Goal: Transaction & Acquisition: Purchase product/service

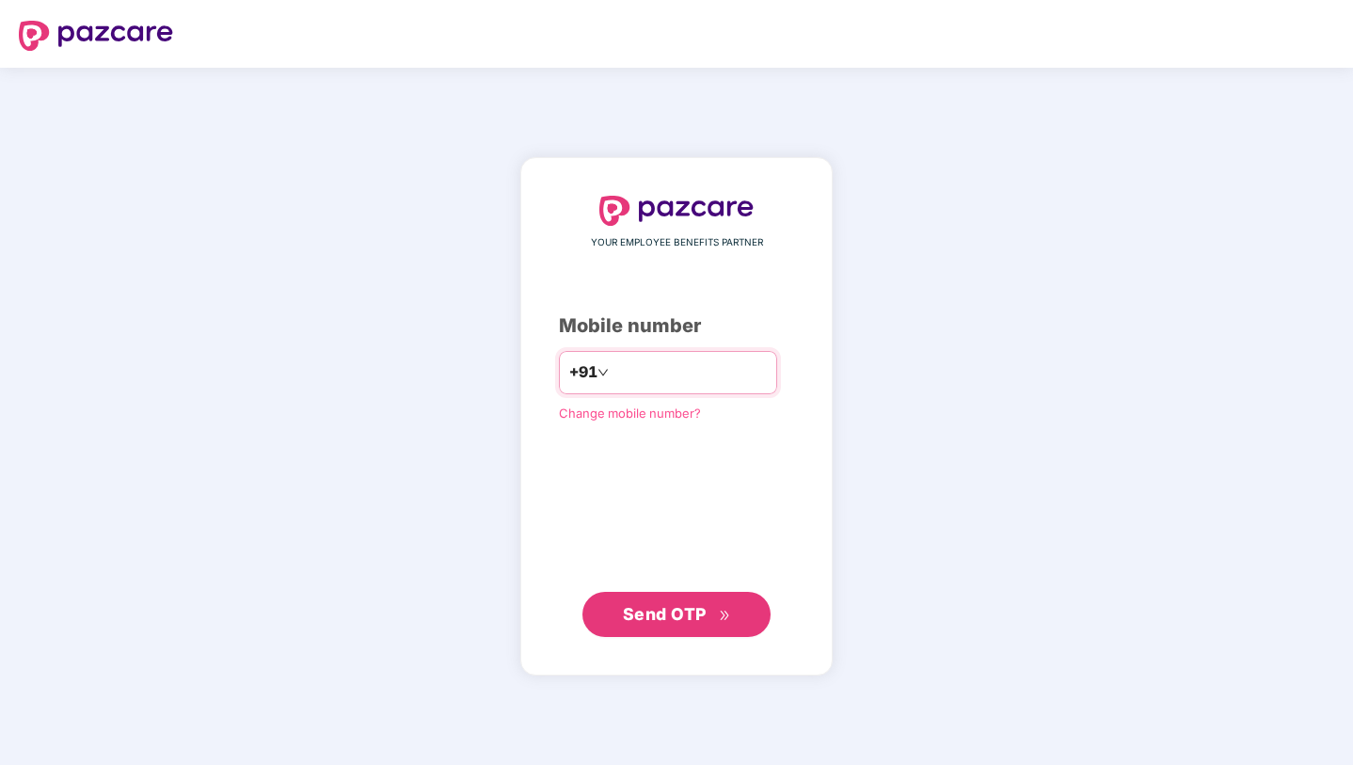
type input "**********"
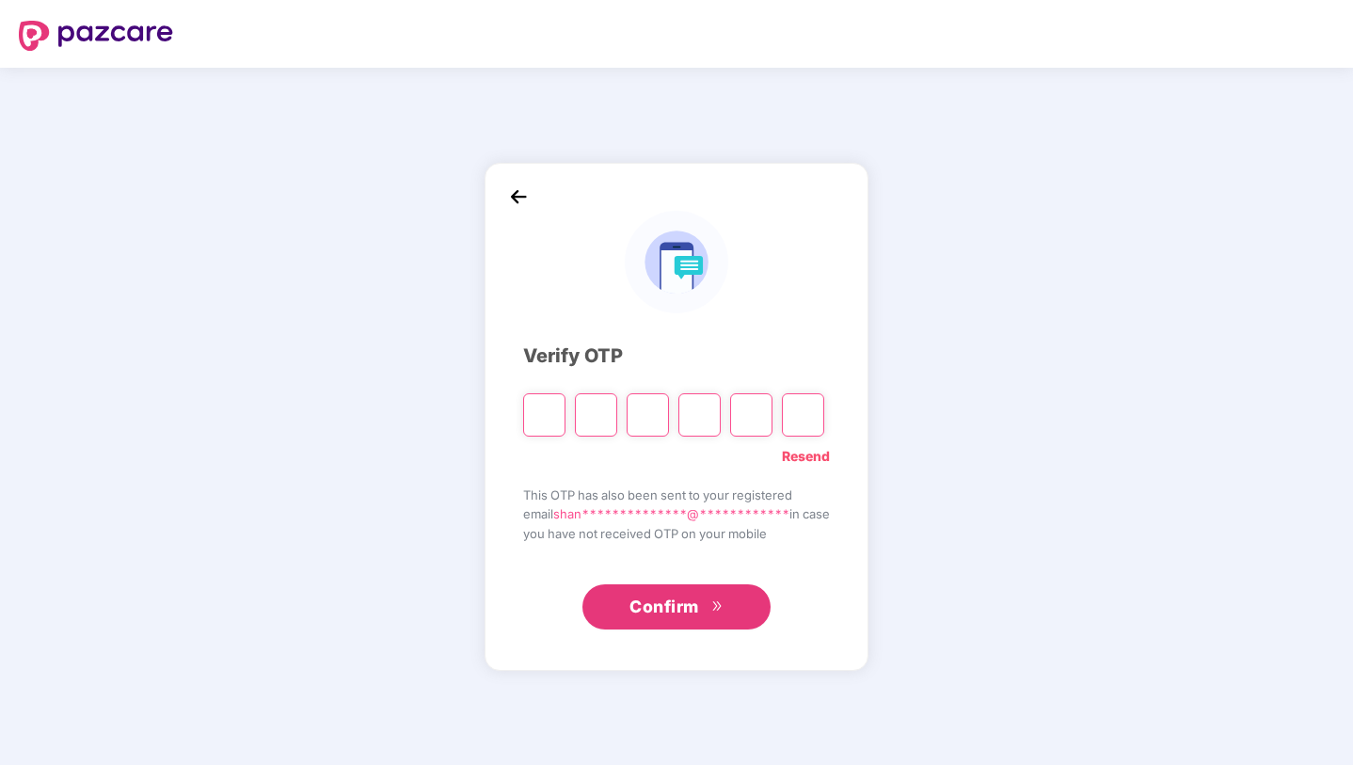
type input "*"
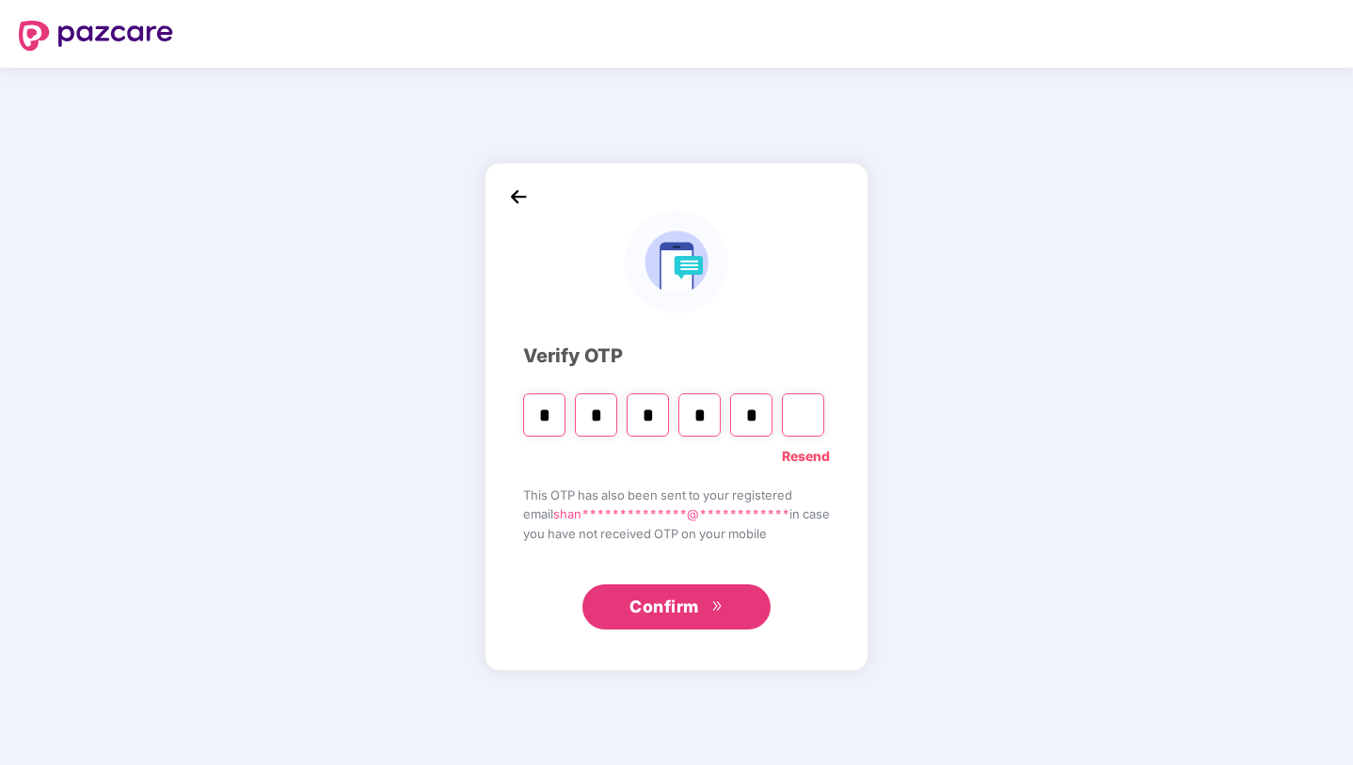
type input "*"
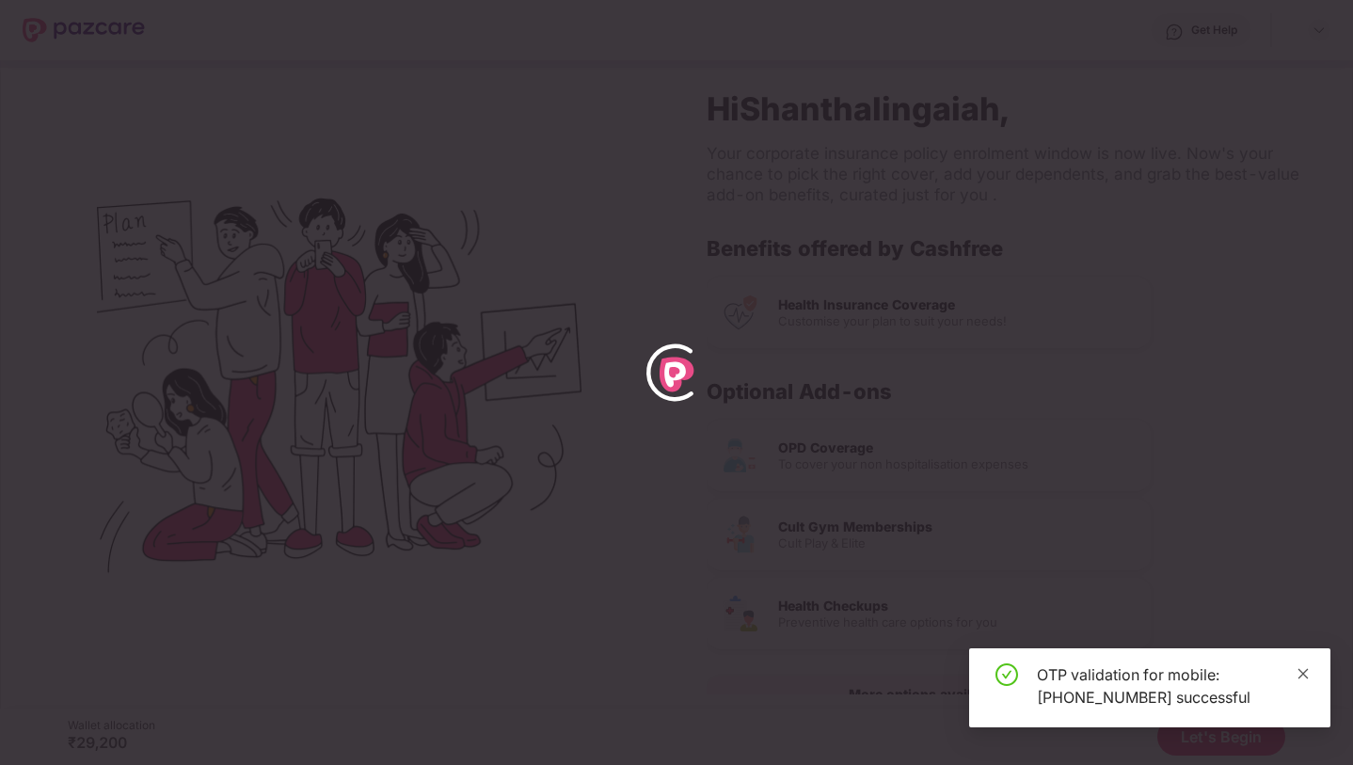
click at [1300, 667] on icon "close" at bounding box center [1303, 673] width 13 height 13
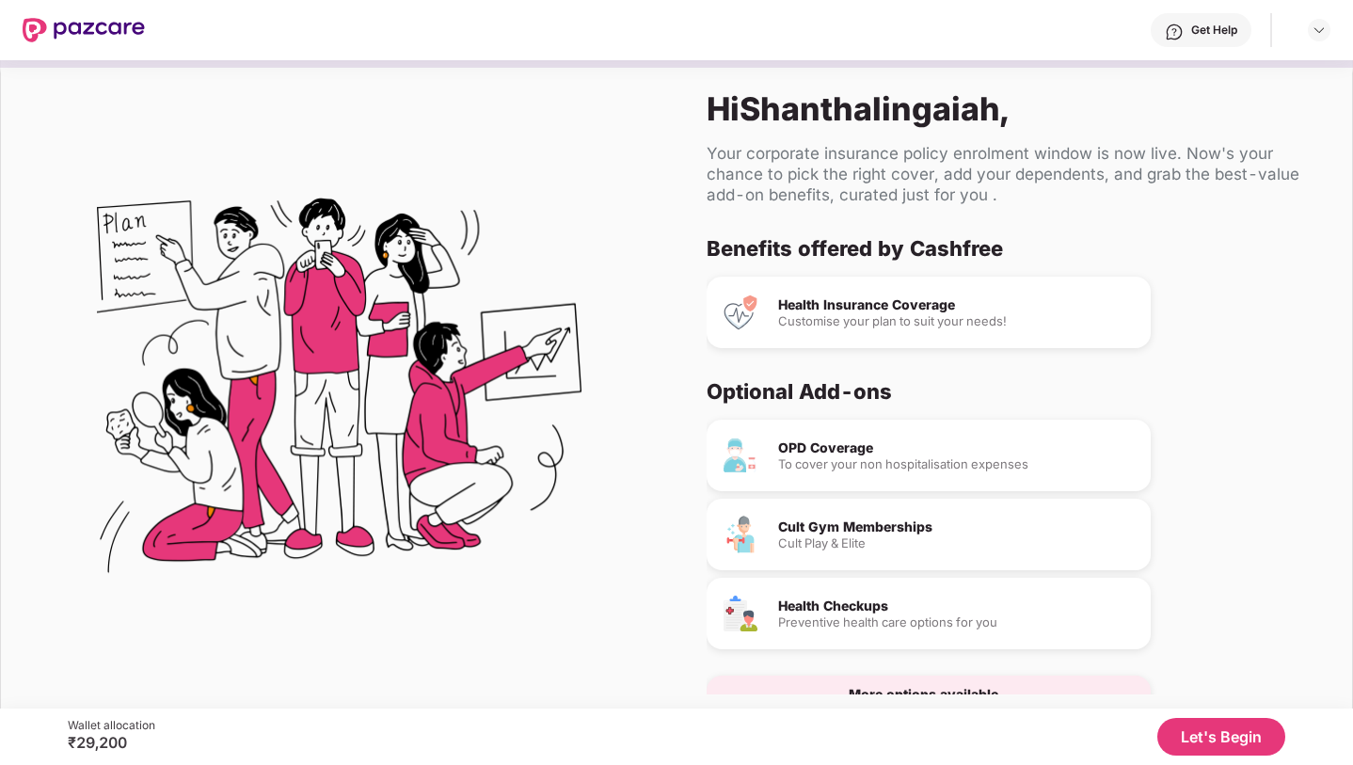
click at [968, 458] on div "To cover your non hospitalisation expenses" at bounding box center [957, 464] width 358 height 12
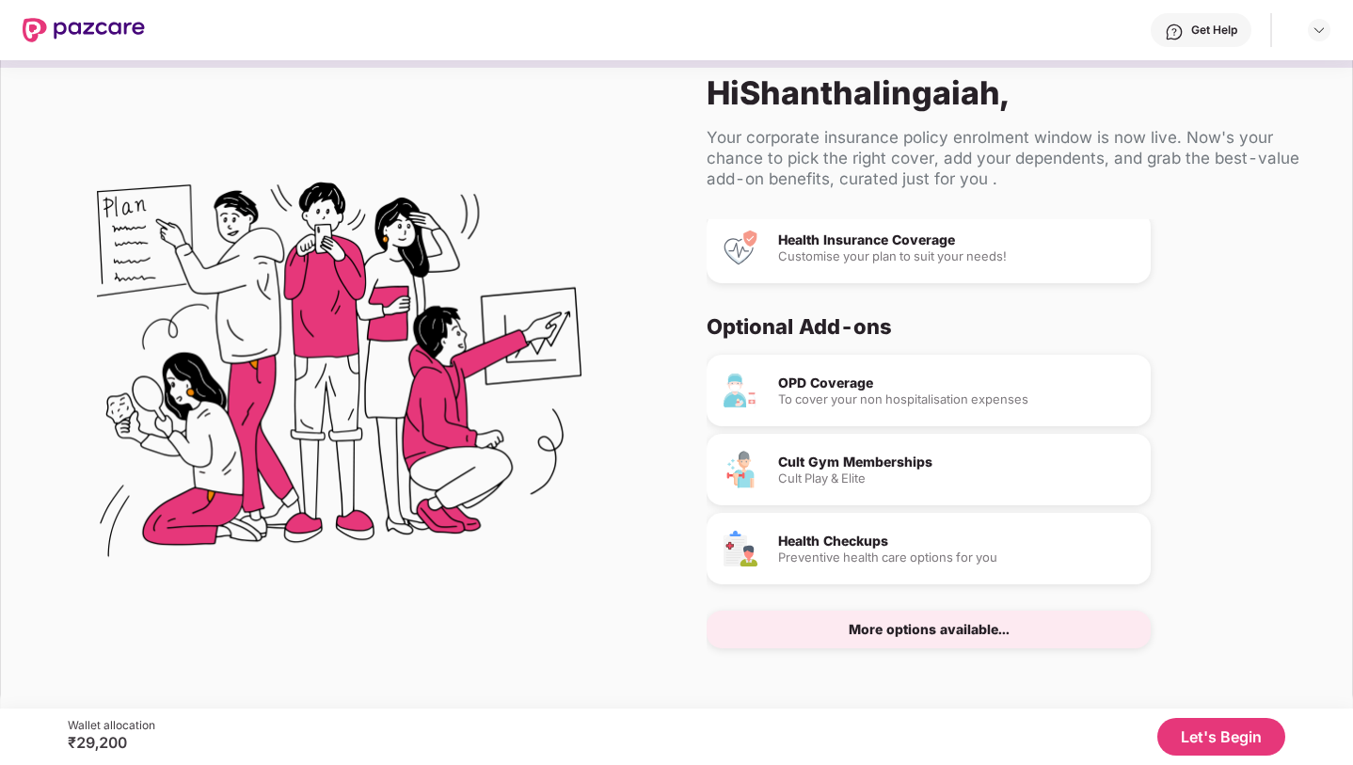
scroll to position [45, 0]
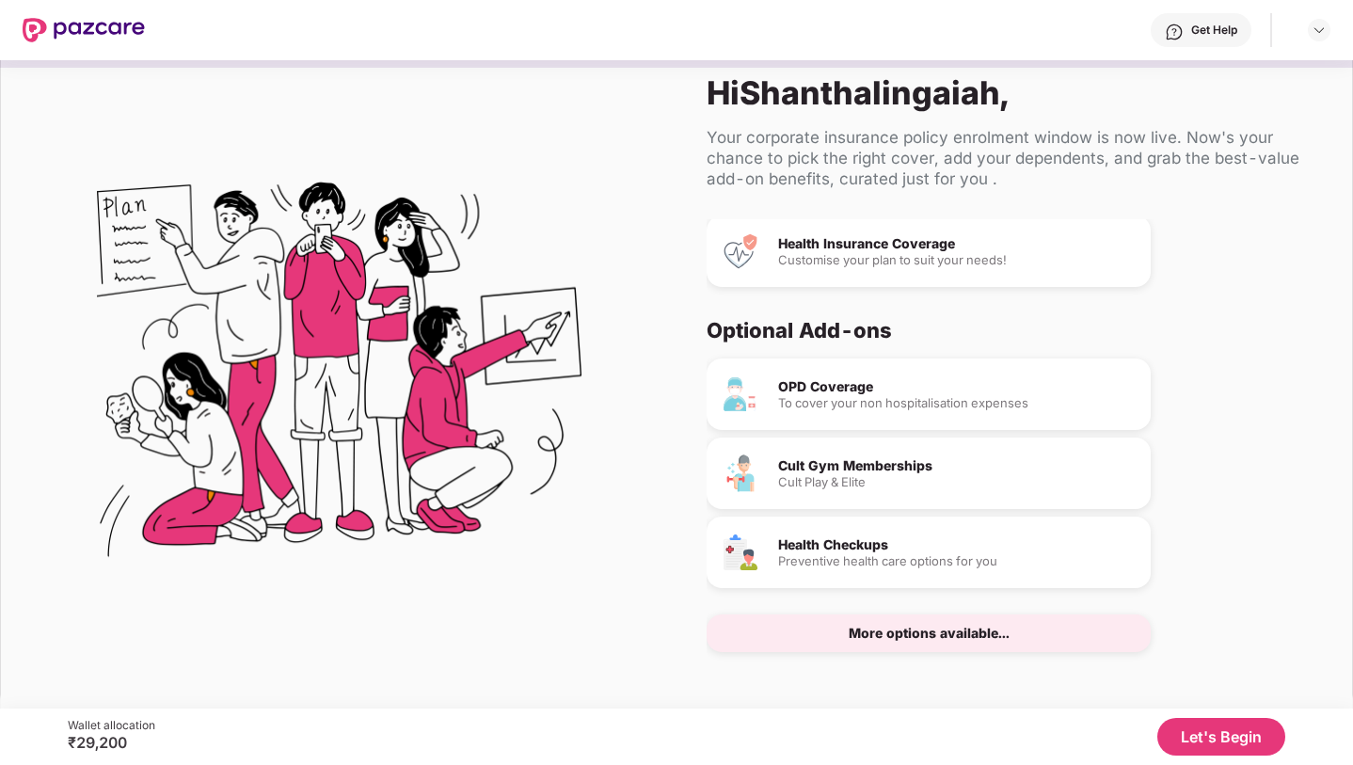
click at [1195, 742] on button "Let's Begin" at bounding box center [1221, 737] width 128 height 38
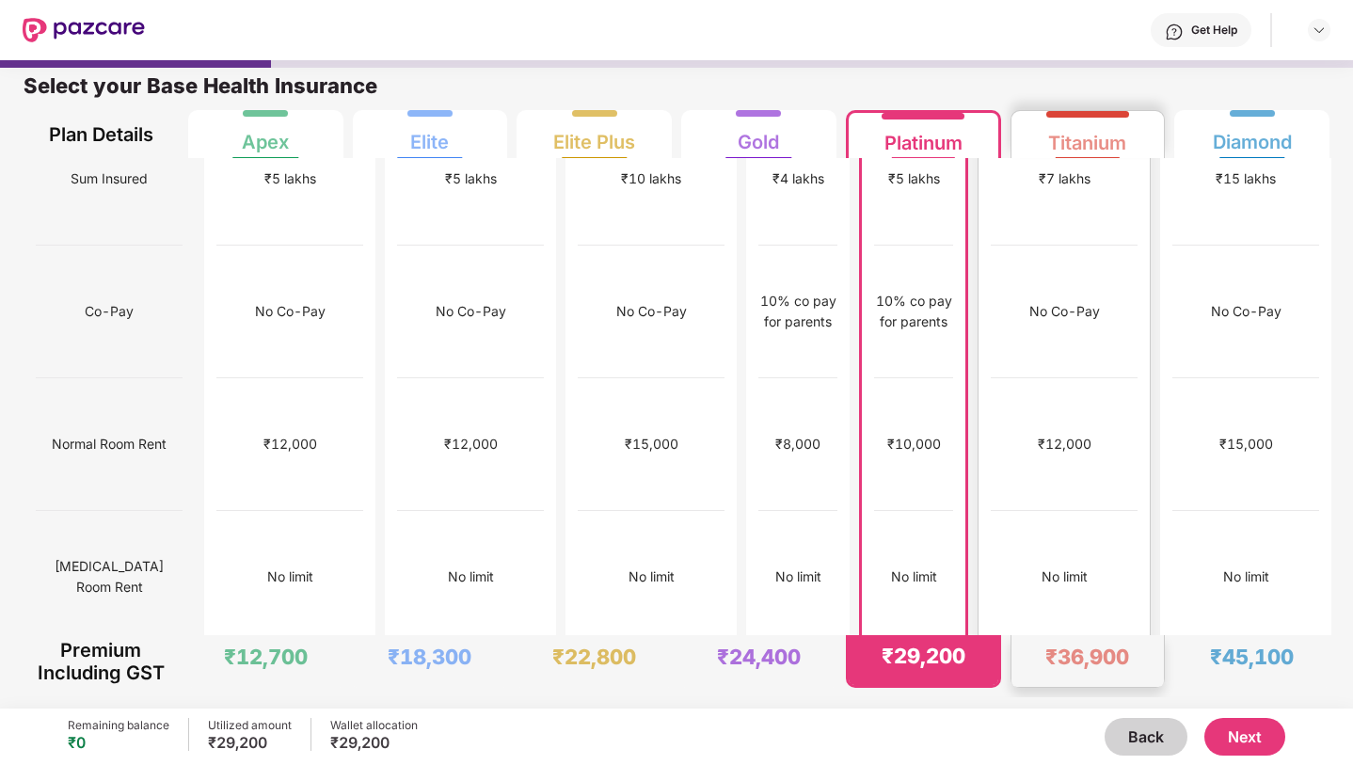
scroll to position [177, 0]
click at [1245, 729] on button "Next" at bounding box center [1244, 737] width 81 height 38
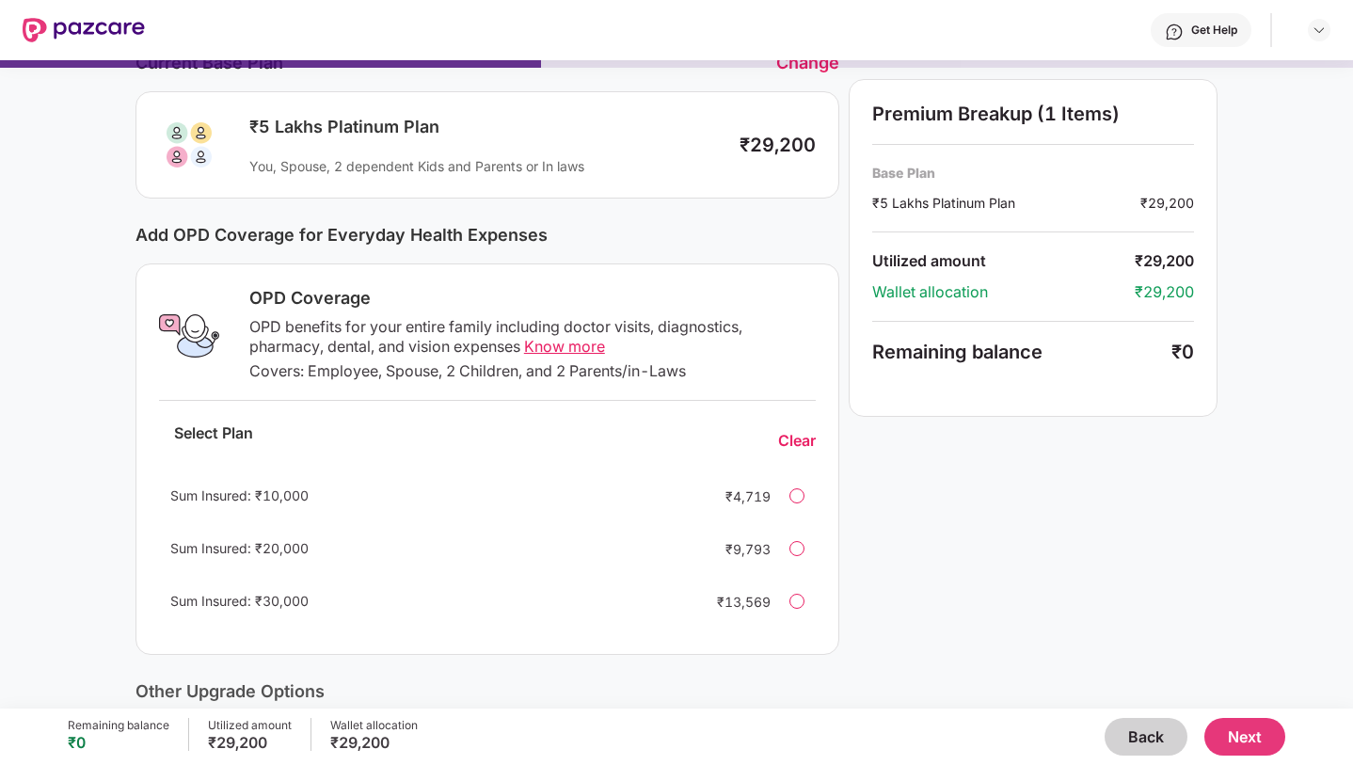
scroll to position [103, 0]
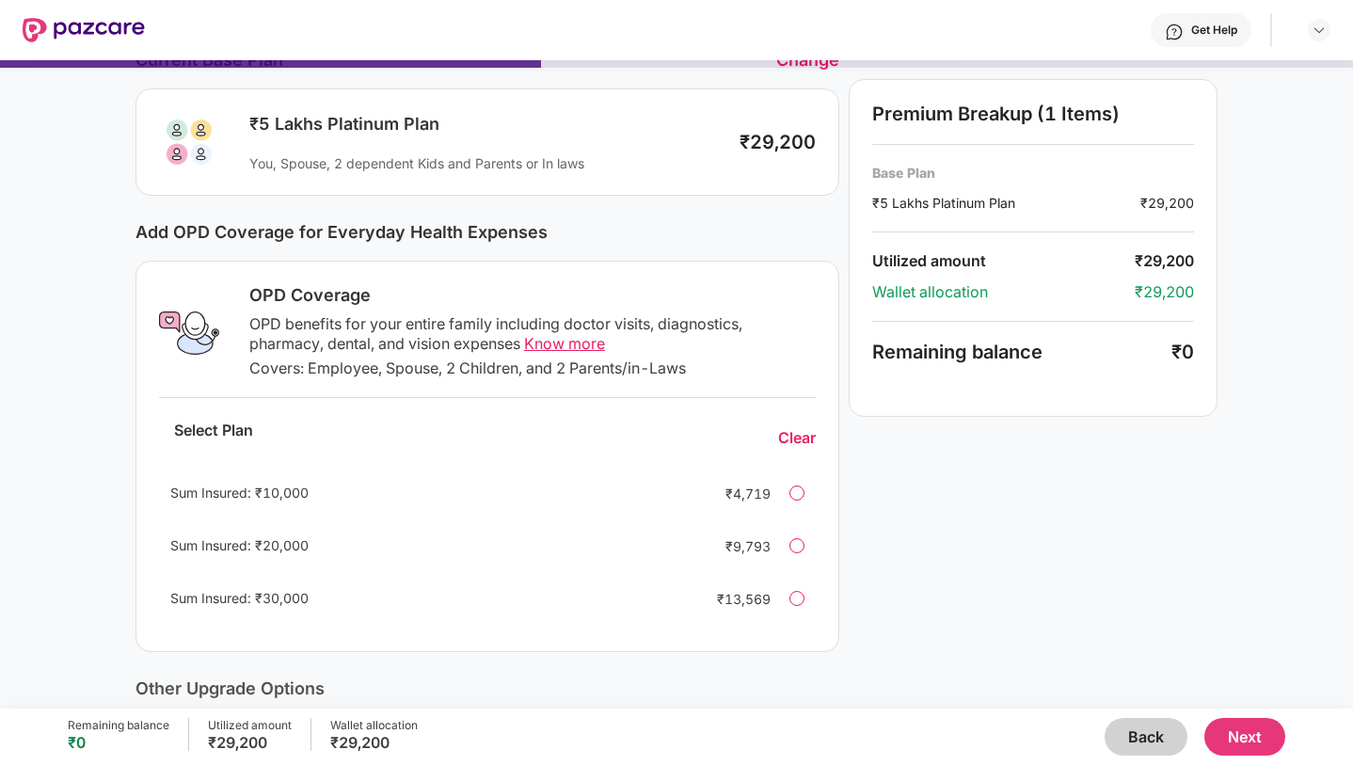
click at [327, 502] on div "Sum Insured: ₹10,000" at bounding box center [429, 493] width 518 height 21
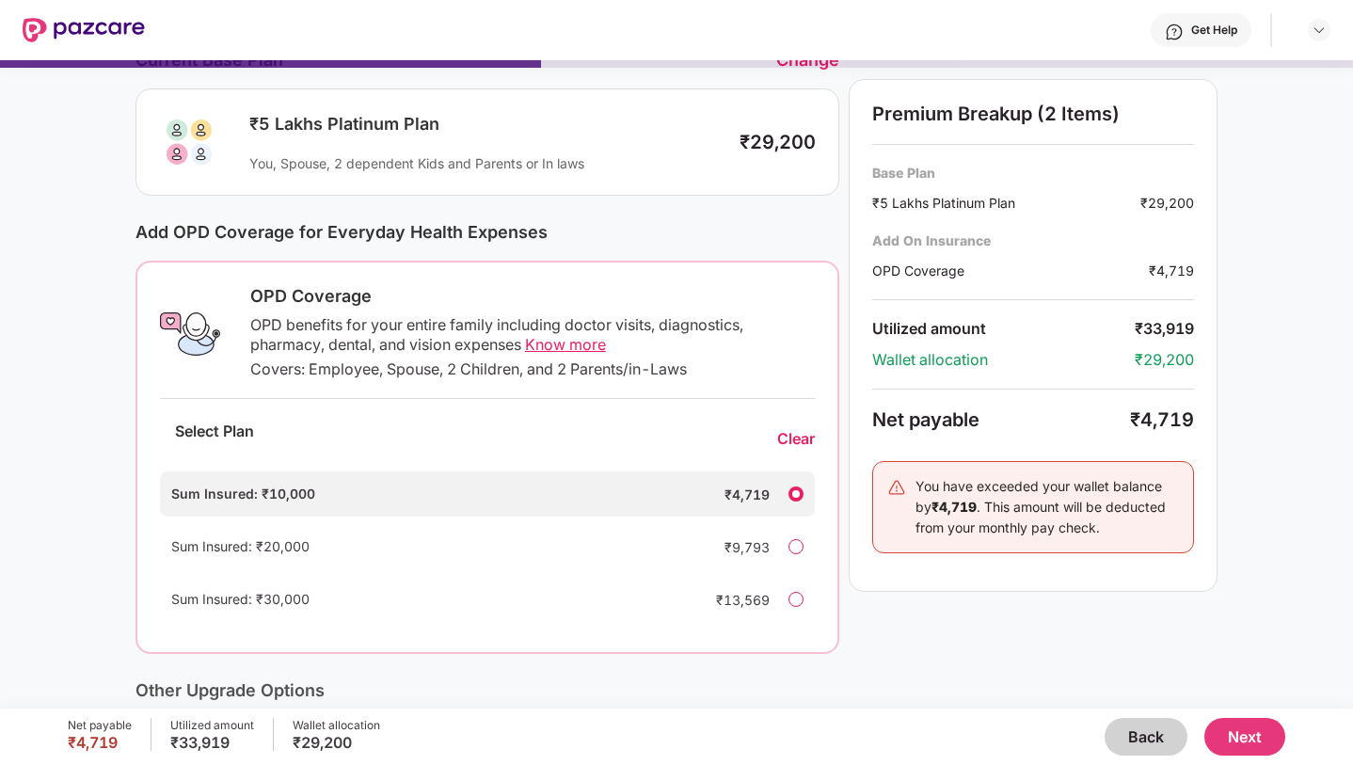
click at [370, 374] on div "Covers: Employee, Spouse, 2 Children, and 2 Parents/in-Laws" at bounding box center [532, 369] width 565 height 20
click at [557, 339] on span "Know more" at bounding box center [565, 344] width 81 height 19
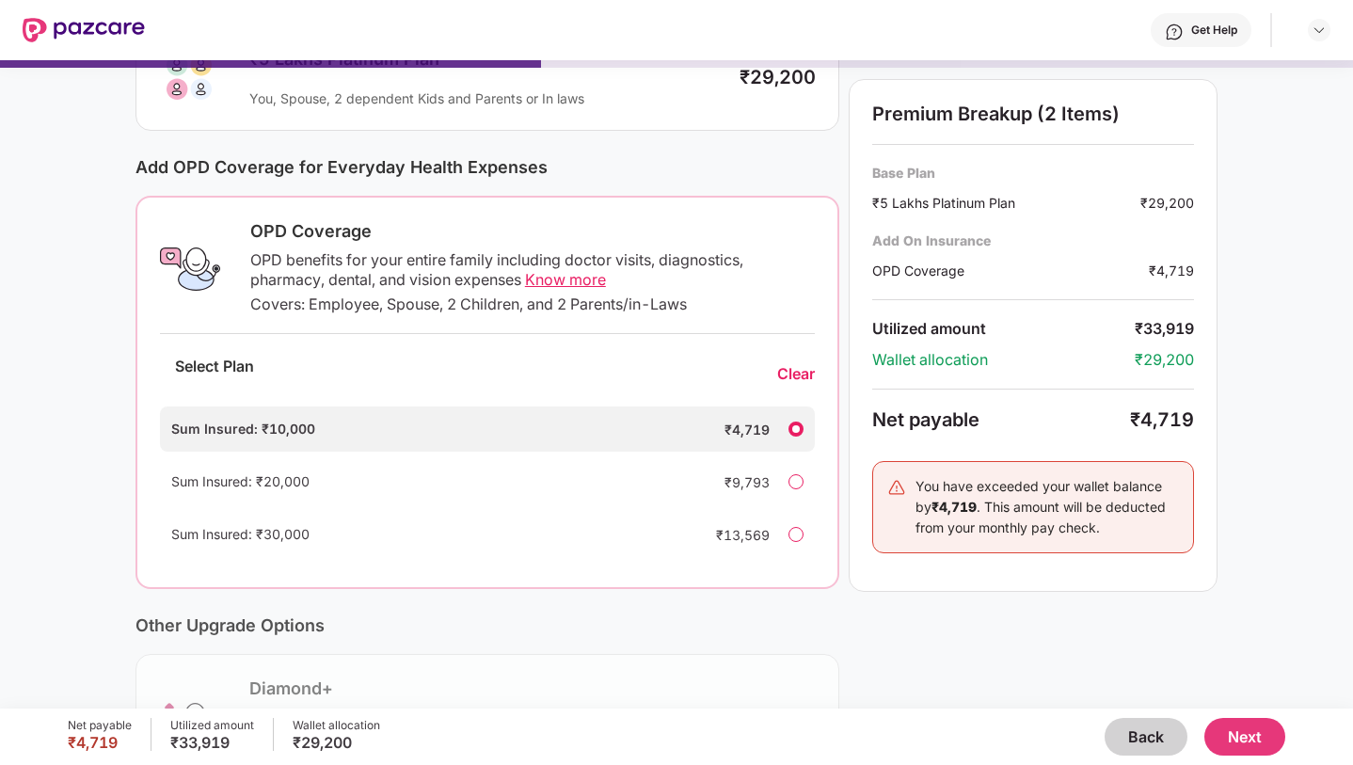
scroll to position [165, 0]
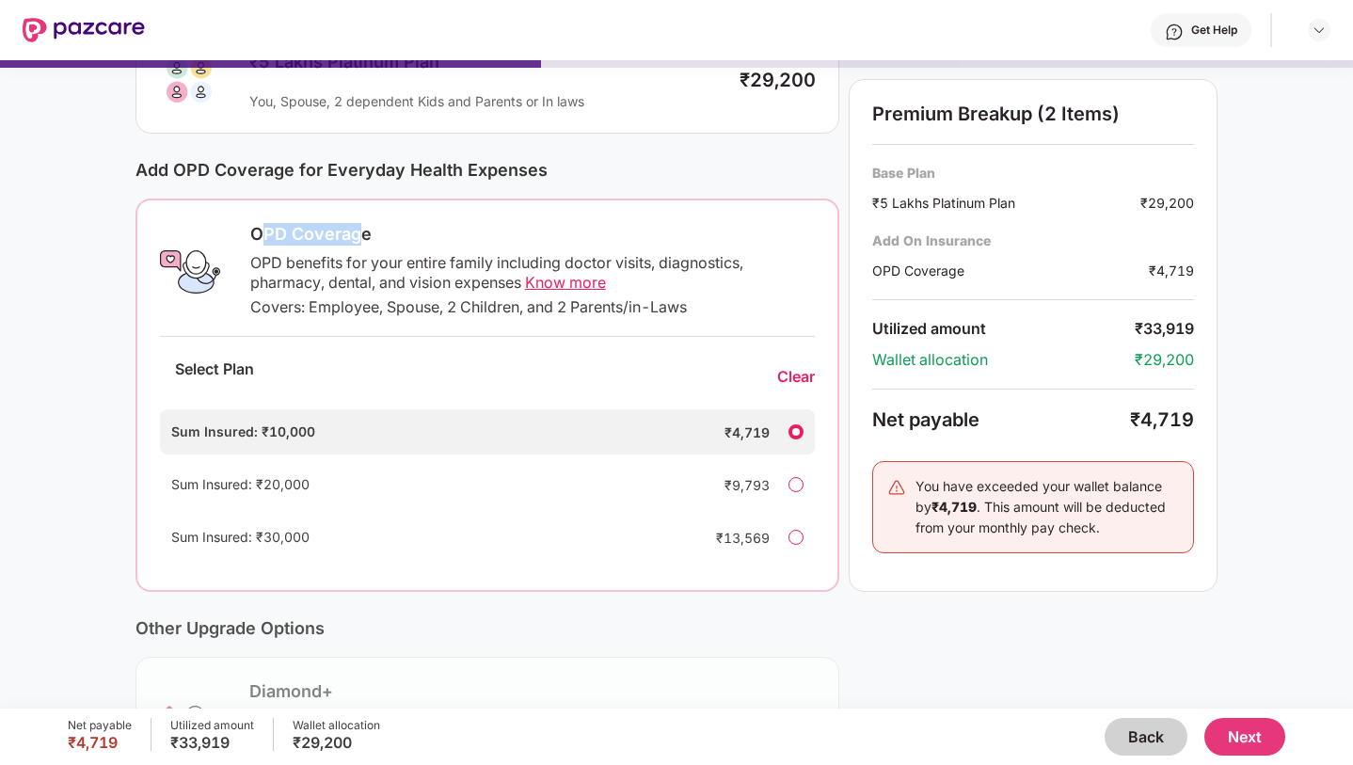
drag, startPoint x: 257, startPoint y: 232, endPoint x: 356, endPoint y: 235, distance: 98.8
click at [358, 235] on div "OPD Coverage" at bounding box center [532, 234] width 565 height 23
drag, startPoint x: 163, startPoint y: 432, endPoint x: 310, endPoint y: 438, distance: 146.9
click at [310, 438] on div "Sum Insured: ₹10,000 ₹4,719" at bounding box center [487, 431] width 655 height 45
drag, startPoint x: 721, startPoint y: 431, endPoint x: 769, endPoint y: 433, distance: 48.0
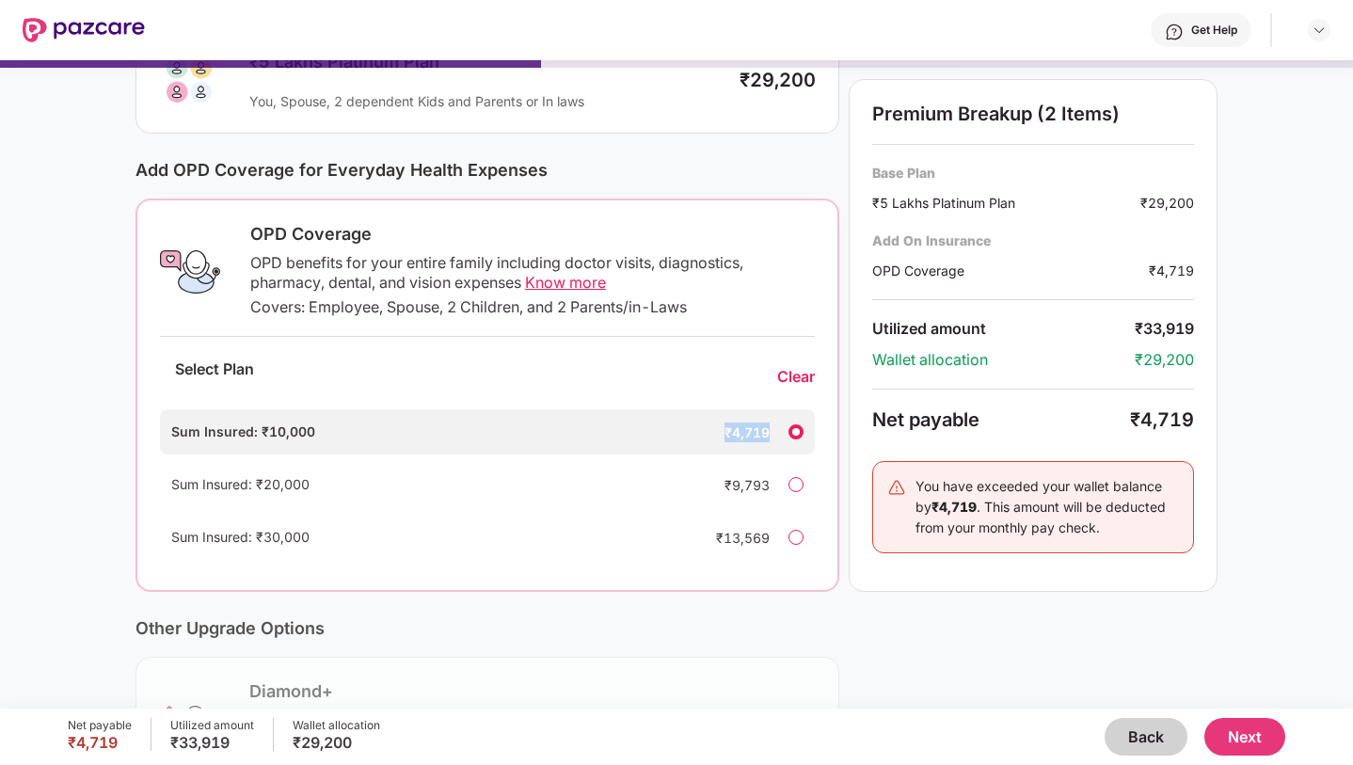
click at [769, 433] on div "₹4,719" at bounding box center [731, 433] width 75 height 20
drag, startPoint x: 225, startPoint y: 474, endPoint x: 306, endPoint y: 479, distance: 81.1
click at [310, 481] on div "Sum Insured: ₹20,000" at bounding box center [429, 484] width 516 height 21
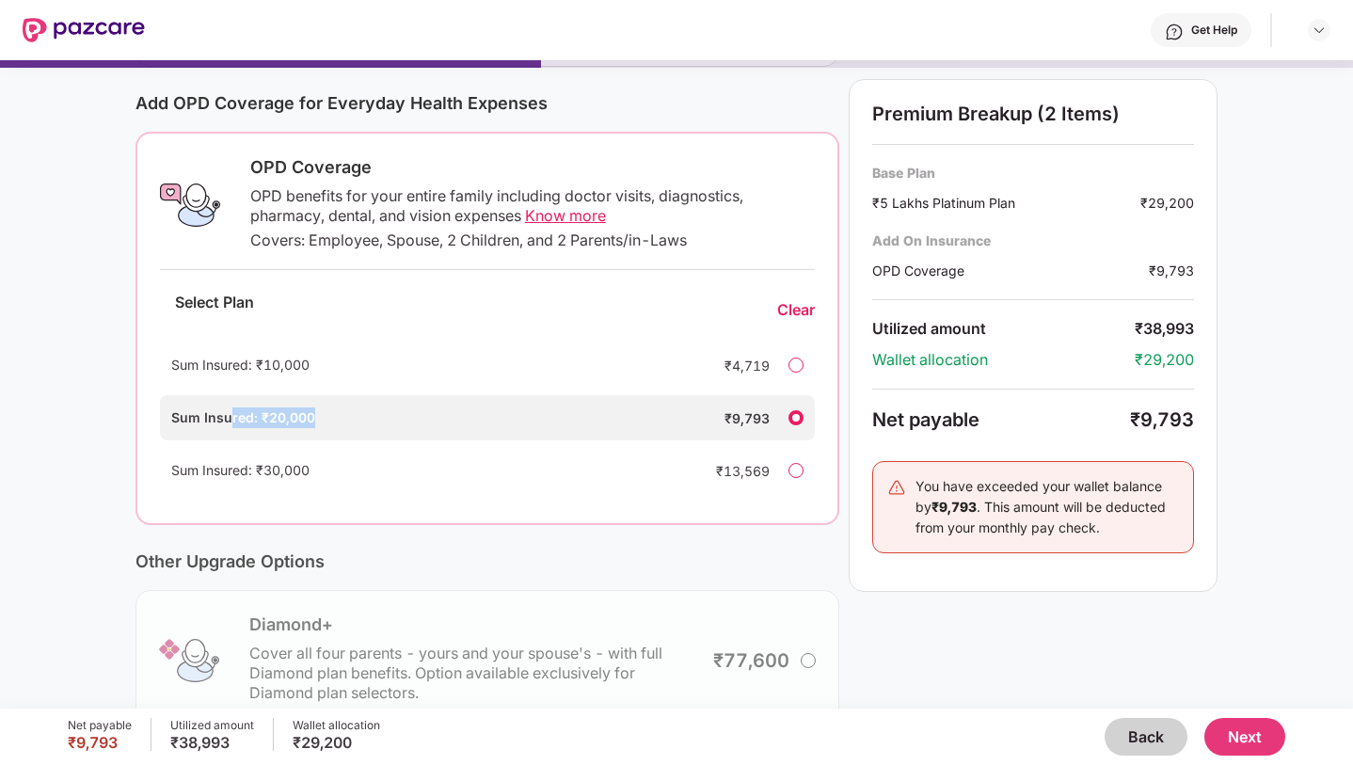
scroll to position [218, 0]
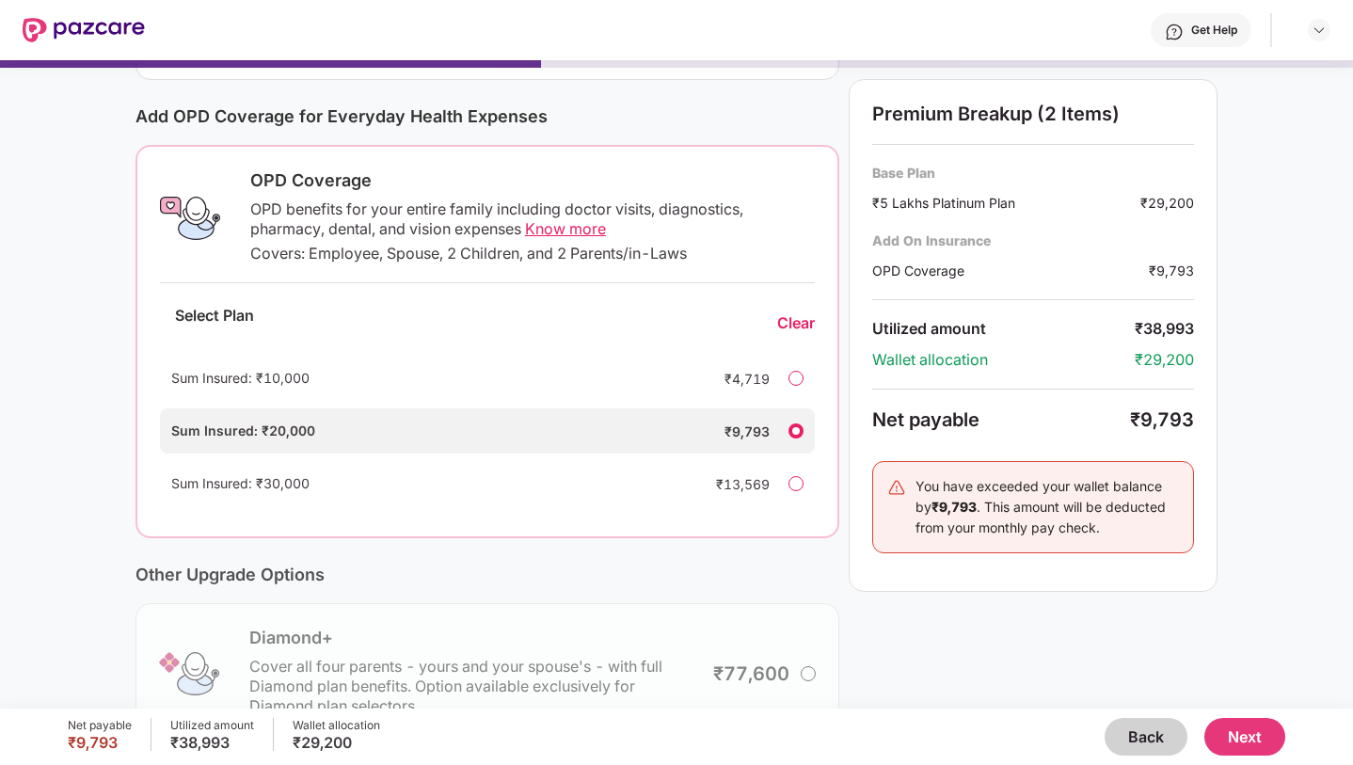
click at [691, 212] on div "OPD benefits for your entire family including doctor visits, diagnostics, pharm…" at bounding box center [532, 219] width 565 height 40
